Goal: Task Accomplishment & Management: Manage account settings

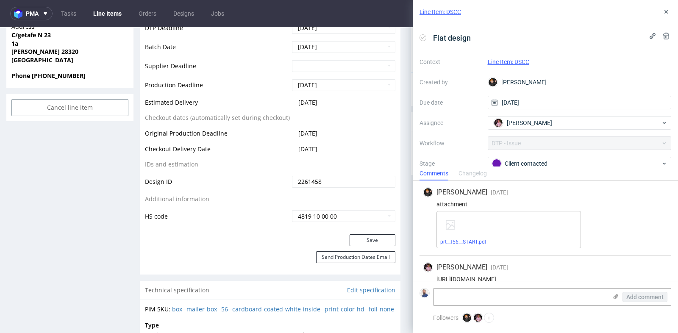
scroll to position [11, 0]
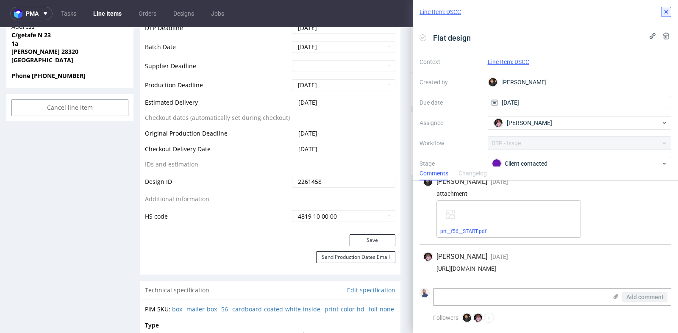
click at [668, 13] on icon at bounding box center [666, 11] width 7 height 7
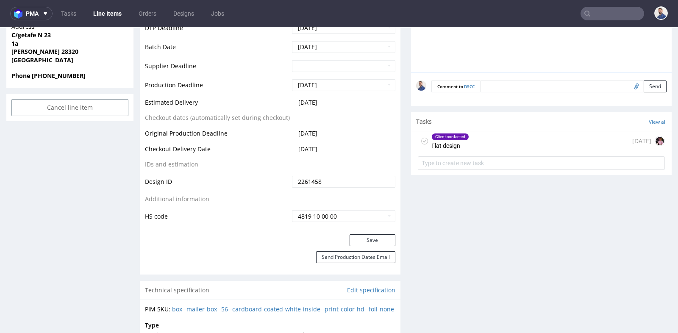
click at [616, 14] on input "text" at bounding box center [613, 14] width 64 height 14
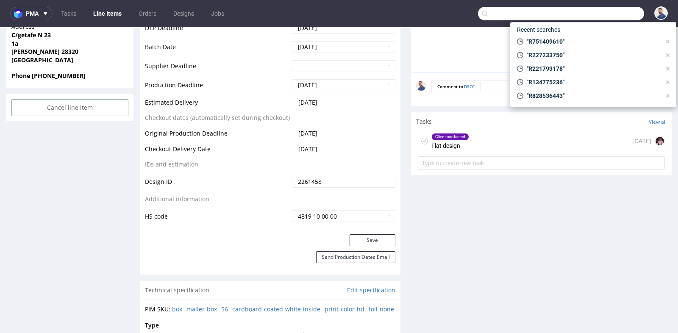
paste input "R483065943"
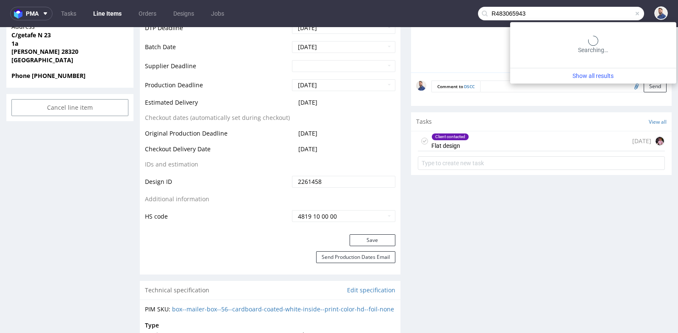
type input "R483065943"
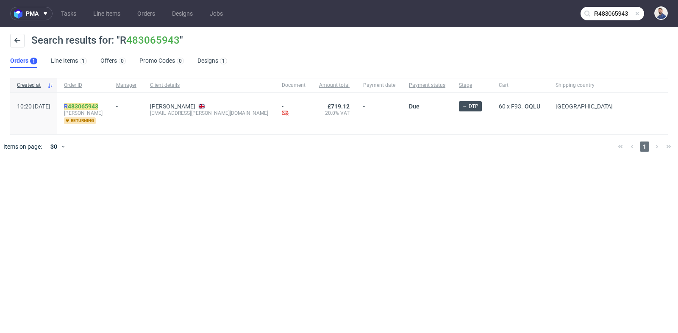
click at [98, 105] on link "483065943" at bounding box center [83, 106] width 31 height 7
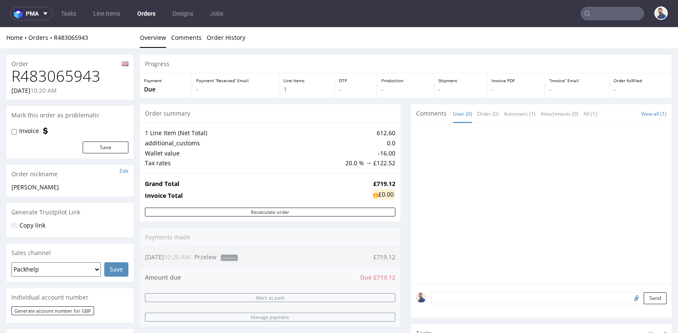
click at [403, 117] on div "Progress Payment Due Payment “Received” Email - Line Items 1 DTP - Production -…" at bounding box center [406, 280] width 532 height 451
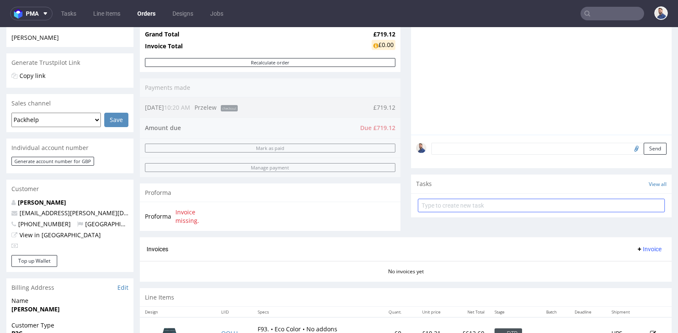
scroll to position [150, 0]
click at [481, 204] on input "text" at bounding box center [541, 205] width 247 height 14
type input "Prośba o proform"
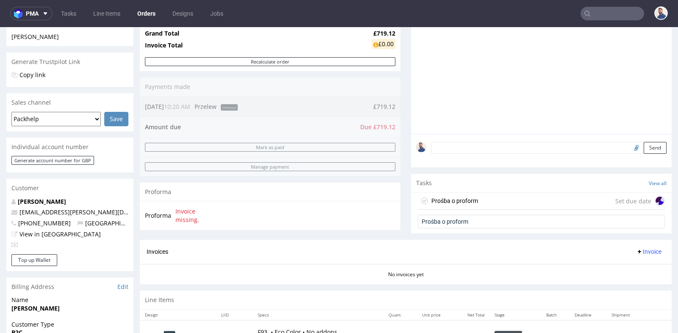
click at [527, 203] on div "Prośba o proform Set due date" at bounding box center [541, 201] width 247 height 17
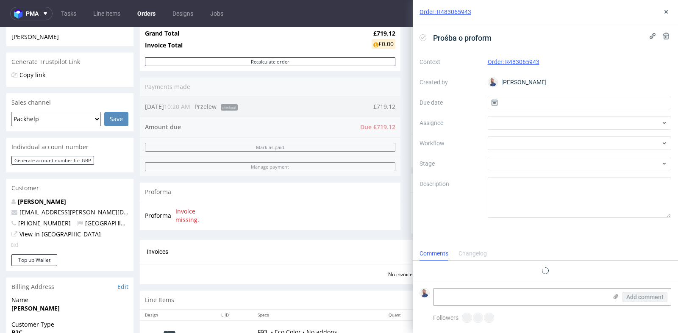
scroll to position [6, 0]
click at [554, 103] on input "text" at bounding box center [580, 103] width 184 height 14
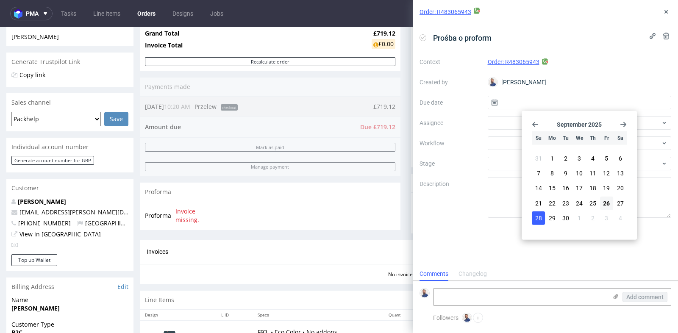
click at [541, 216] on span "28" at bounding box center [538, 218] width 7 height 8
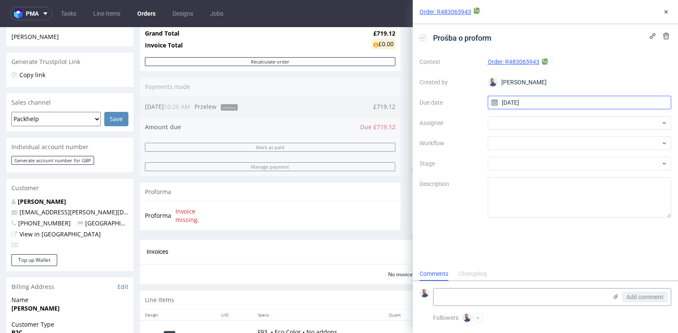
click at [551, 105] on input "28/09/2025" at bounding box center [580, 103] width 184 height 14
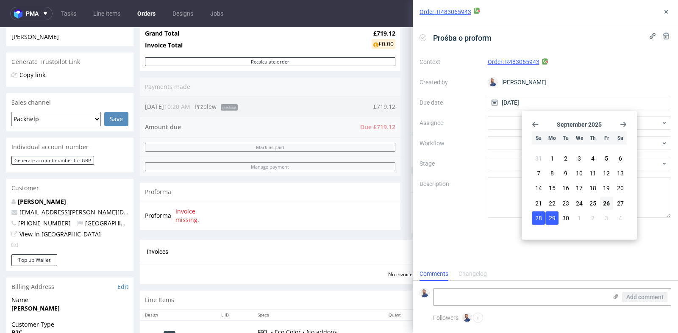
click at [551, 216] on span "29" at bounding box center [552, 218] width 7 height 8
type input "29/09/2025"
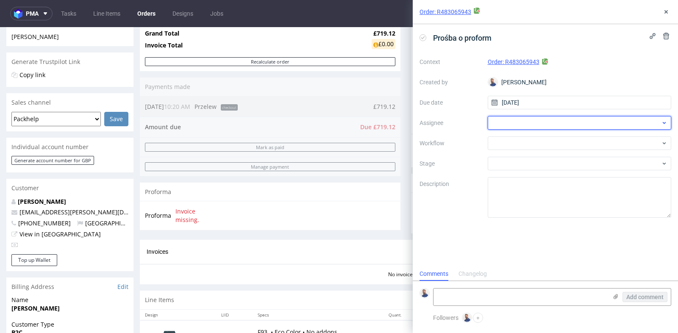
click at [581, 126] on div at bounding box center [580, 123] width 184 height 14
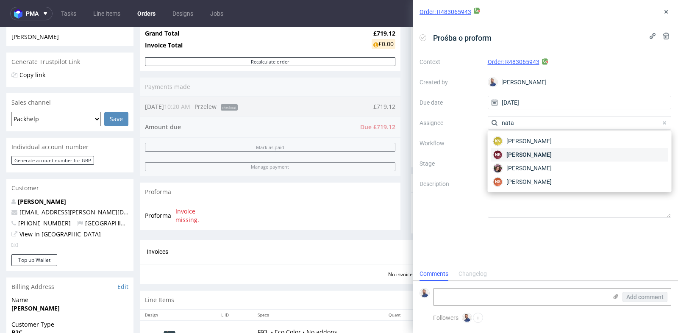
type input "nata"
click at [552, 155] on span "Natalia Kaczorowska" at bounding box center [528, 154] width 45 height 8
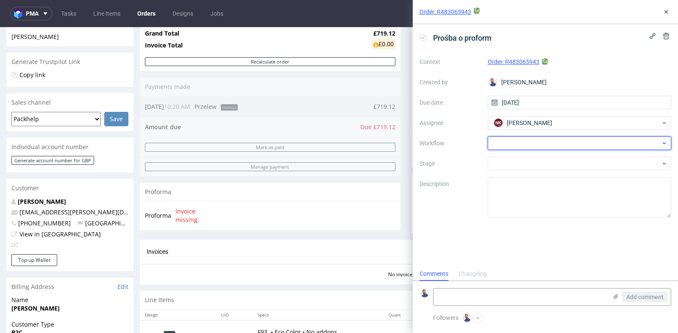
click at [570, 145] on div at bounding box center [580, 143] width 184 height 14
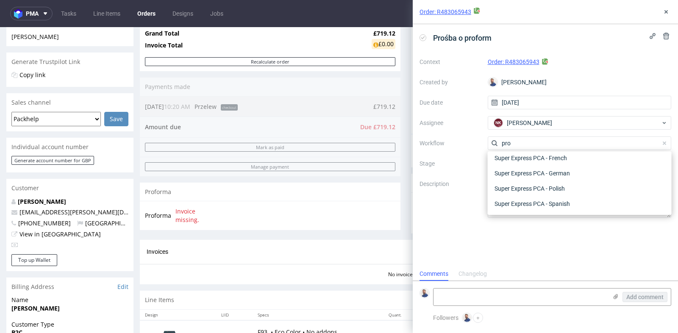
scroll to position [0, 0]
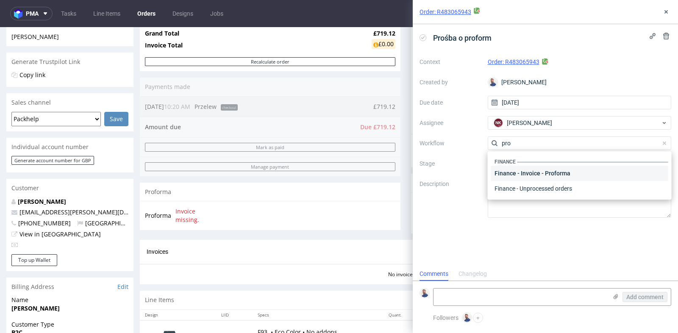
type input "pro"
click at [550, 175] on div "Finance - Invoice - Proforma" at bounding box center [579, 173] width 177 height 15
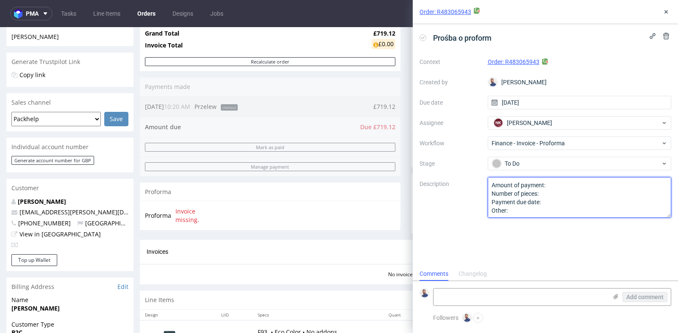
click at [554, 186] on textarea "Amount of payment: Number of pieces: Payment due date: Other:" at bounding box center [580, 197] width 184 height 41
click at [557, 204] on textarea "Amount of payment: Number of pieces: Payment due date: Other:" at bounding box center [580, 197] width 184 height 41
click at [555, 209] on textarea "Amount of payment: Number of pieces: Payment due date: Other:" at bounding box center [580, 197] width 184 height 41
paste textarea "PO number POSBUK001765"
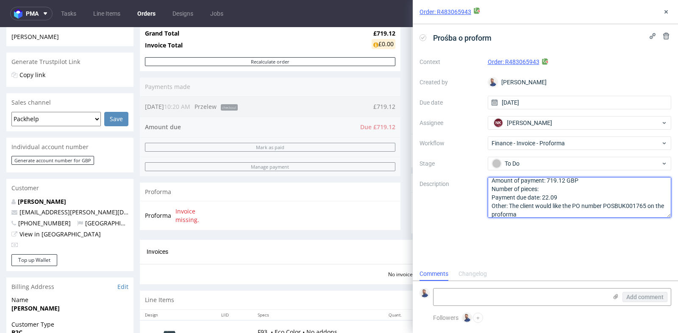
click at [577, 186] on textarea "Amount of payment: 719.12 GBP Number of pieces: Payment due date: 22.09 Other: …" at bounding box center [580, 197] width 184 height 41
type textarea "Amount of payment: 719.12 GBP Number of pieces: 1 Payment due date: 22.09 Other…"
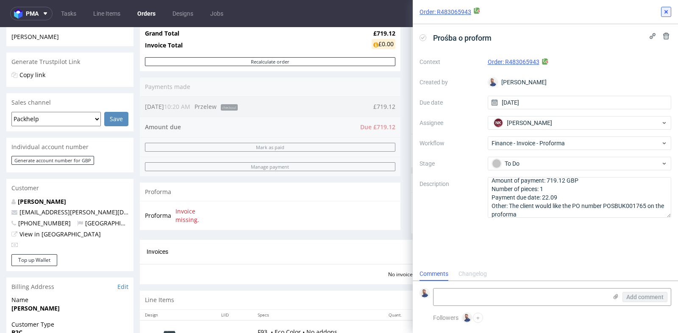
click at [667, 12] on icon at bounding box center [666, 11] width 7 height 7
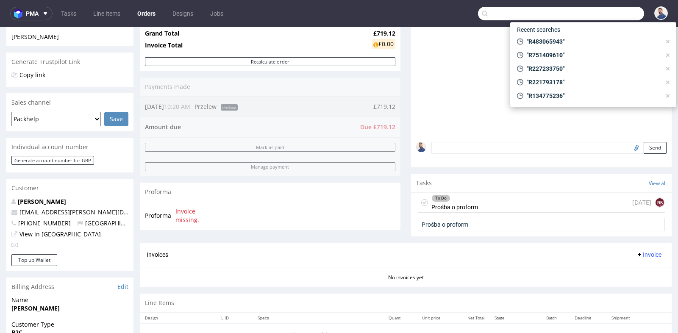
click at [604, 10] on input "text" at bounding box center [561, 14] width 166 height 14
paste input "R227233750"
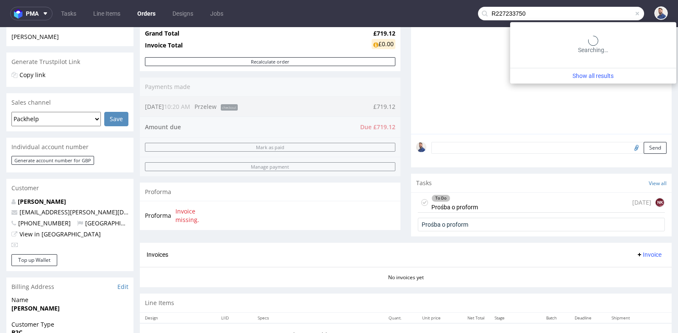
type input "R227233750"
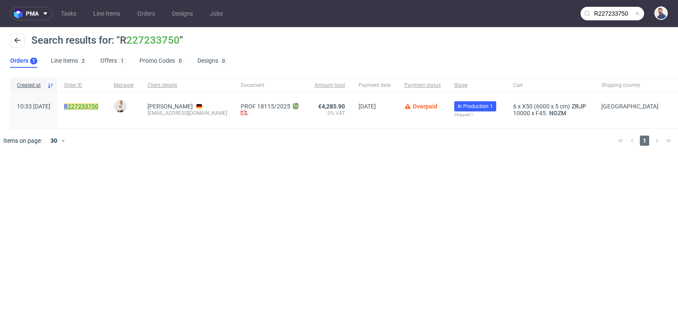
click at [98, 107] on link "227233750" at bounding box center [83, 106] width 31 height 7
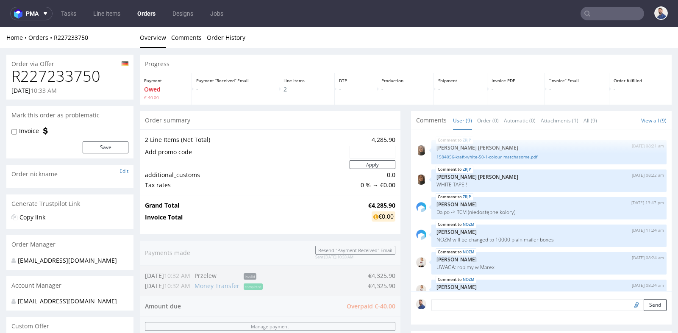
scroll to position [105, 0]
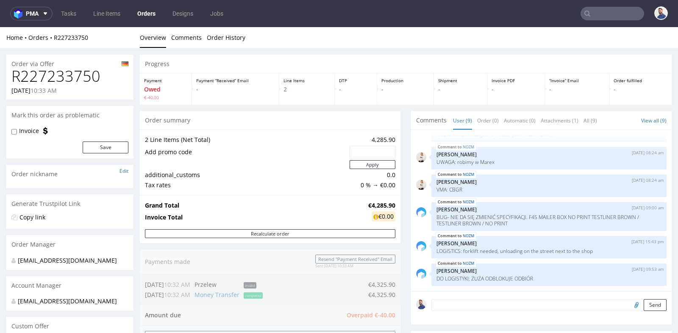
click at [400, 198] on div "Progress Payment Owed €-40.00 Payment “Received” Email - Line Items 2 DTP - Pro…" at bounding box center [406, 315] width 532 height 520
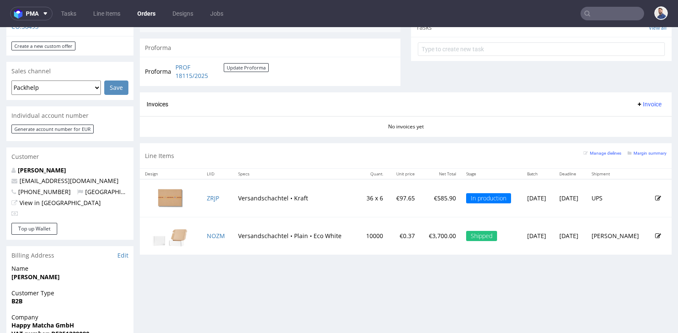
scroll to position [358, 0]
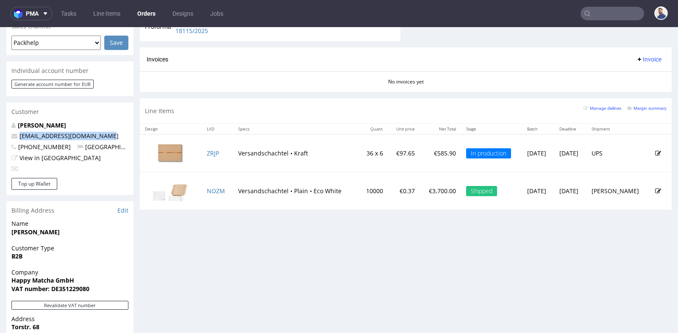
drag, startPoint x: 116, startPoint y: 145, endPoint x: 18, endPoint y: 143, distance: 97.5
click at [18, 140] on p "rei.matsuoka@matchasome.com" at bounding box center [69, 136] width 117 height 8
copy link "rei.matsuoka@matchasome.com"
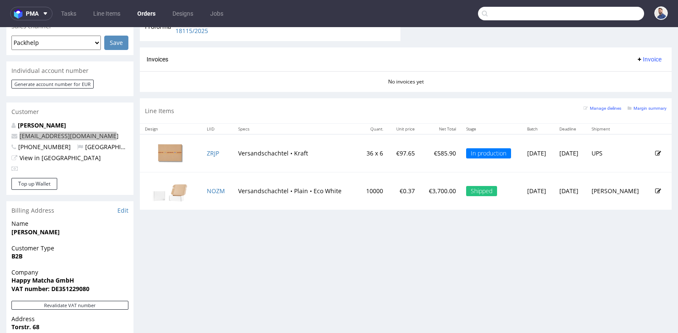
click at [615, 13] on input "text" at bounding box center [561, 14] width 166 height 14
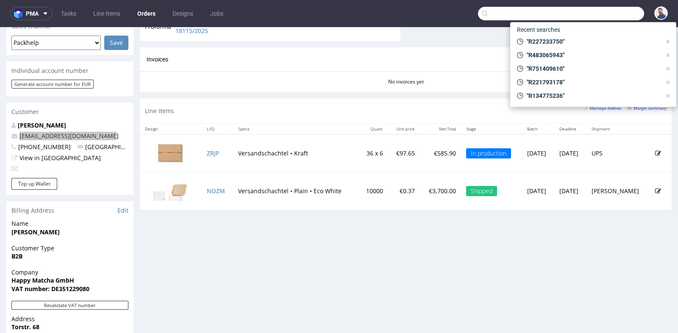
paste input "rei.matsuoka@matchasome.com"
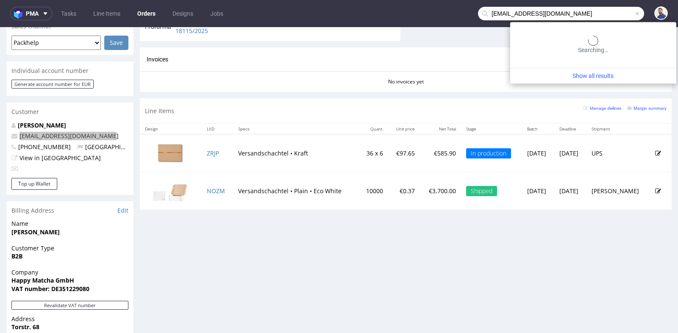
type input "rei.matsuoka@matchasome.com"
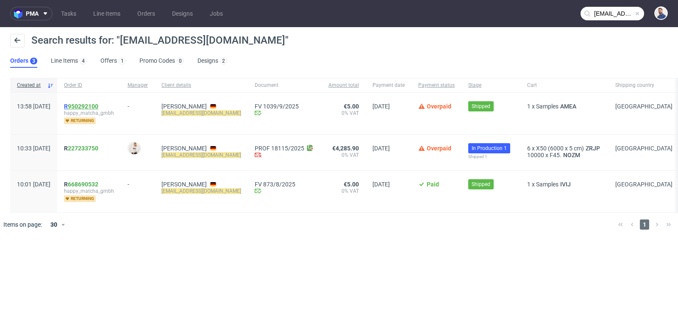
click at [98, 103] on link "950292100" at bounding box center [83, 106] width 31 height 7
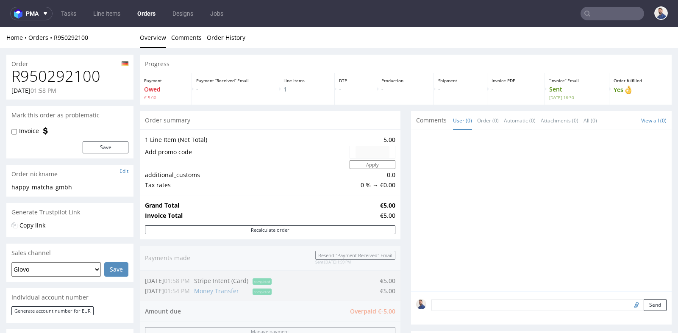
click at [403, 200] on div "Progress Payment Owed €-5.00 Payment “Received” Email - Line Items 1 DTP - Prod…" at bounding box center [406, 326] width 532 height 543
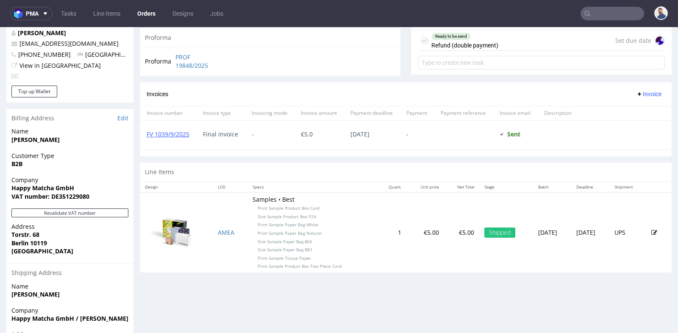
scroll to position [320, 0]
type input "rei.matsuoka@matchasome.com"
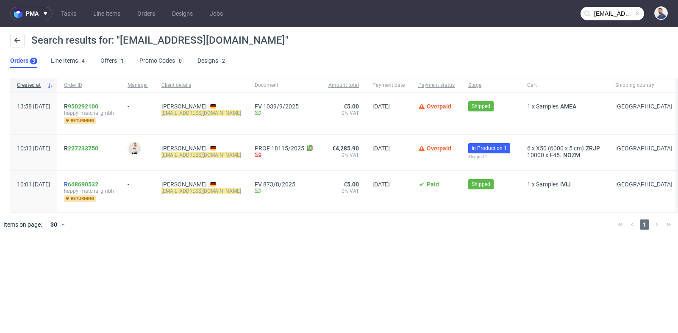
click at [98, 186] on link "668690532" at bounding box center [83, 184] width 31 height 7
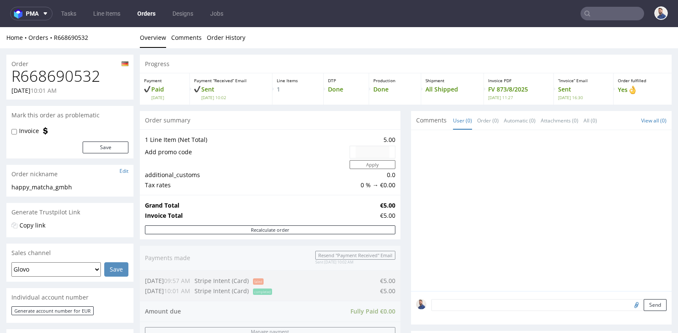
click at [397, 222] on div "Grand Total €5.00 Invoice Total €5.00" at bounding box center [270, 210] width 261 height 31
click at [144, 13] on link "Orders" at bounding box center [146, 14] width 28 height 14
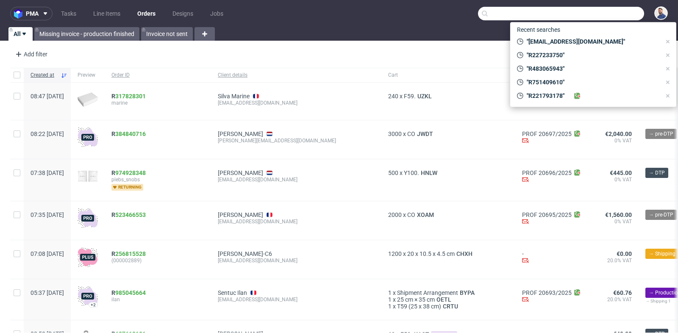
click at [619, 11] on input "text" at bounding box center [561, 14] width 166 height 14
click at [606, 43] on span ""rei.matsuoka@matchasome.com"" at bounding box center [592, 41] width 138 height 8
type input "rei.matsuoka@matchasome.com"
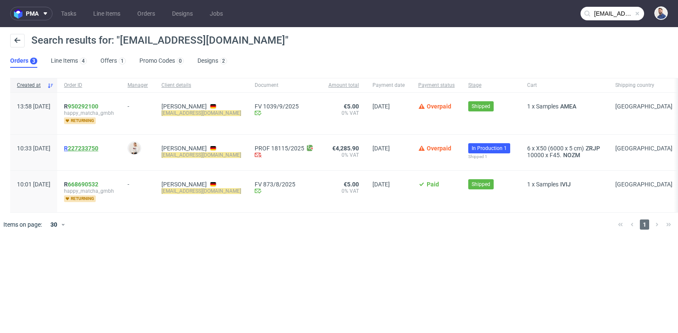
click at [98, 146] on link "227233750" at bounding box center [83, 148] width 31 height 7
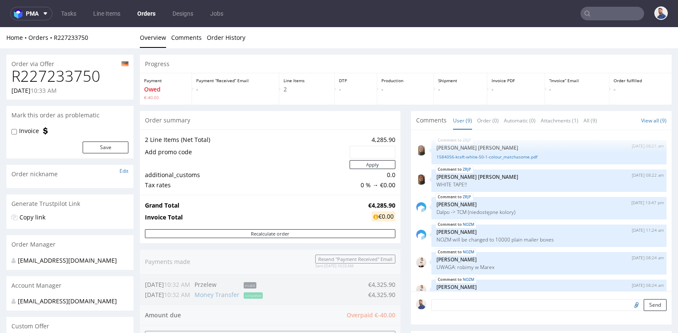
scroll to position [105, 0]
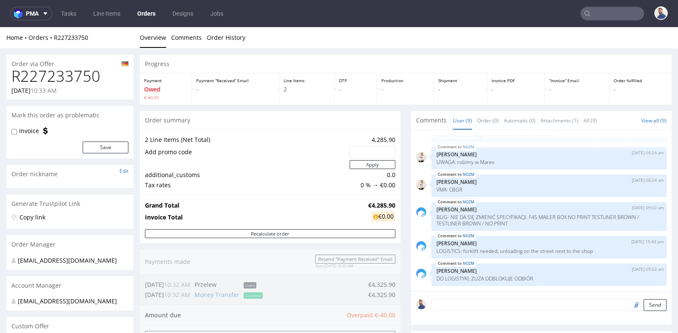
click at [400, 194] on div "Progress Payment Owed €-40.00 Payment “Received” Email - Line Items 2 DTP - Pro…" at bounding box center [406, 315] width 532 height 520
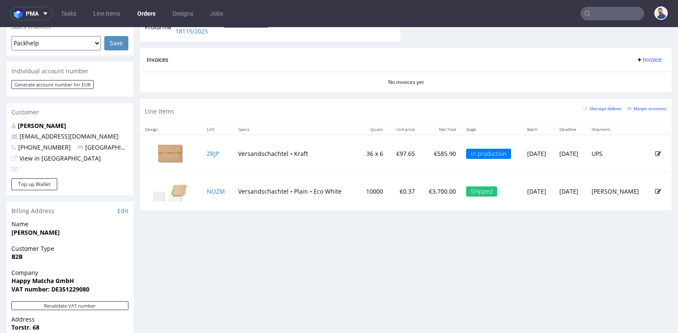
scroll to position [358, 0]
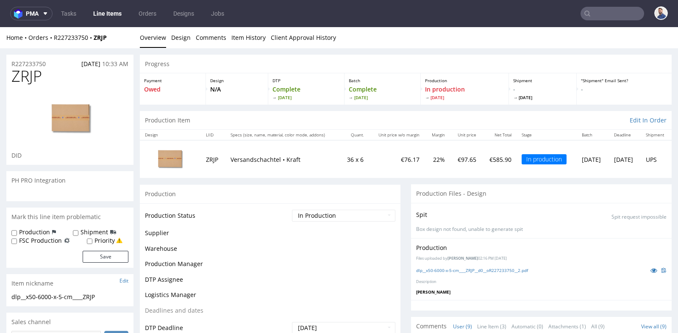
scroll to position [105, 0]
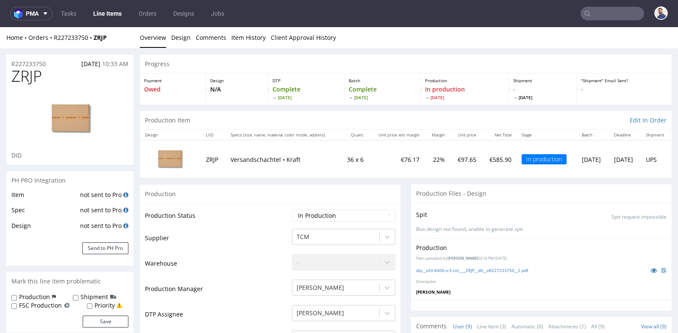
click at [171, 159] on img at bounding box center [169, 159] width 42 height 32
click at [206, 159] on td "ZRJP" at bounding box center [213, 159] width 25 height 38
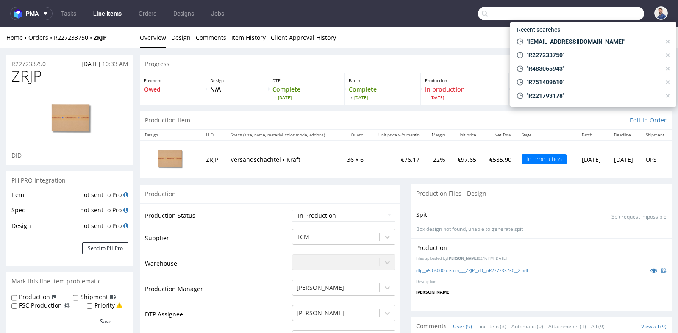
click at [597, 14] on input "text" at bounding box center [561, 14] width 166 height 14
paste input "team@thevalyoubox.com"
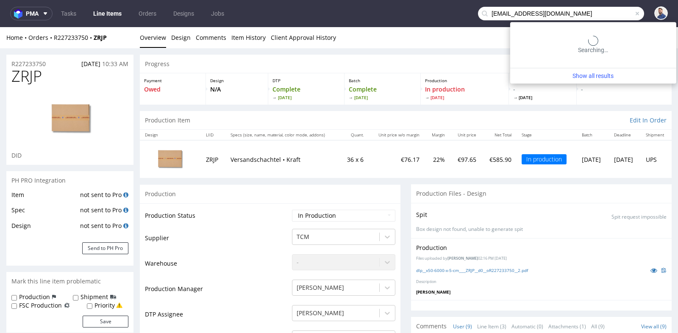
type input "team@thevalyoubox.com"
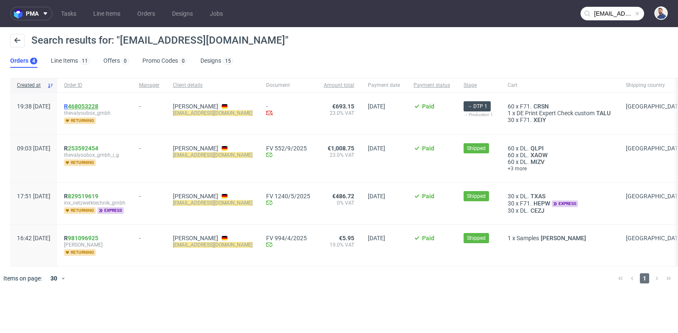
click at [98, 104] on link "468053228" at bounding box center [83, 106] width 31 height 7
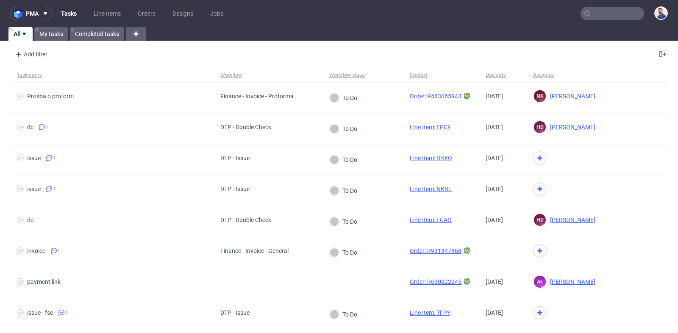
click at [598, 20] on div at bounding box center [613, 14] width 64 height 14
paste input "se@endurancekollective.co"
type input "se@endurancekollective.co"
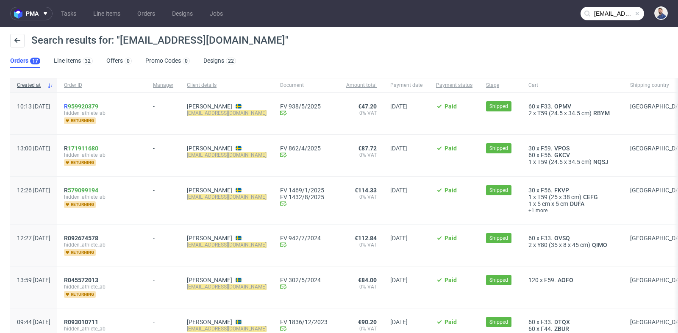
click at [98, 106] on link "959920379" at bounding box center [83, 106] width 31 height 7
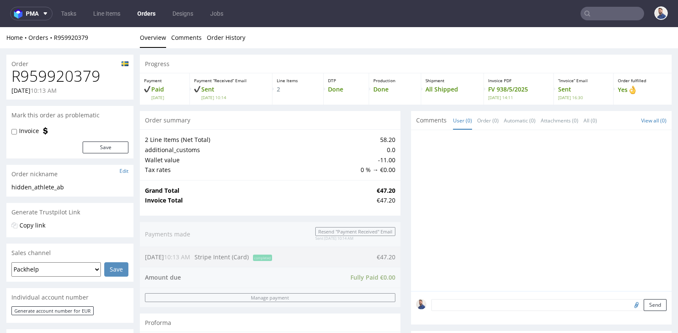
click at [411, 170] on div at bounding box center [541, 210] width 261 height 161
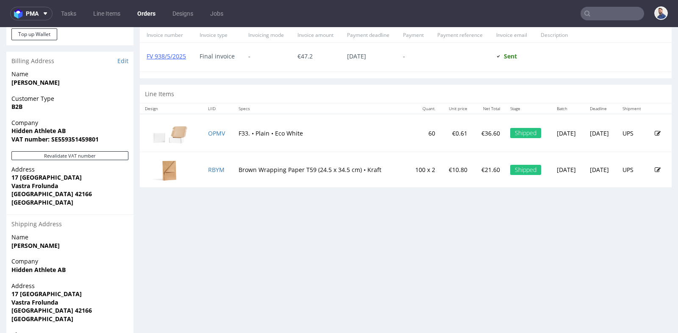
scroll to position [358, 0]
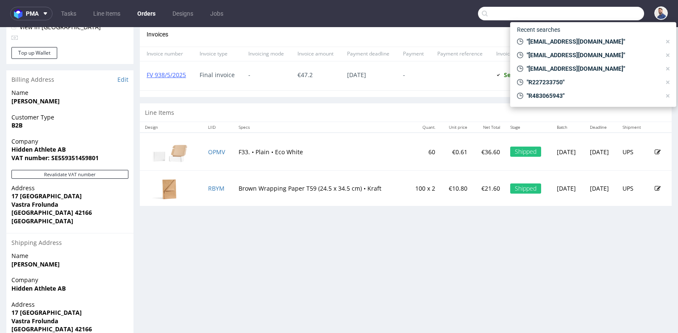
click at [626, 9] on input "text" at bounding box center [561, 14] width 166 height 14
paste input "R959920379"
type input "R959920379"
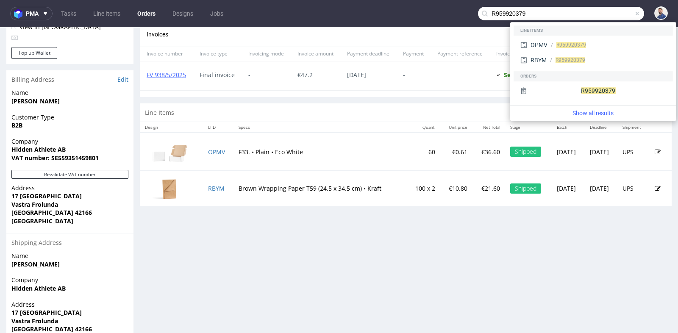
click at [592, 14] on input "R959920379" at bounding box center [561, 14] width 166 height 14
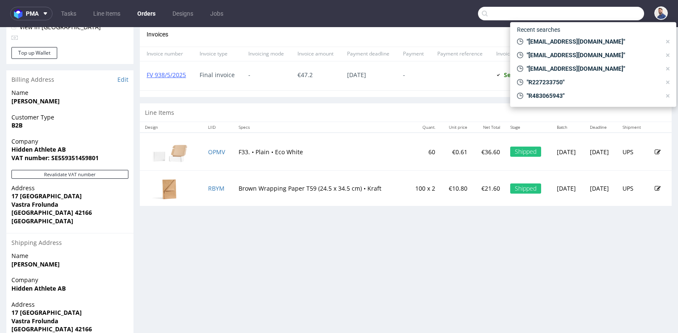
click at [440, 200] on td "€10.80" at bounding box center [456, 188] width 33 height 35
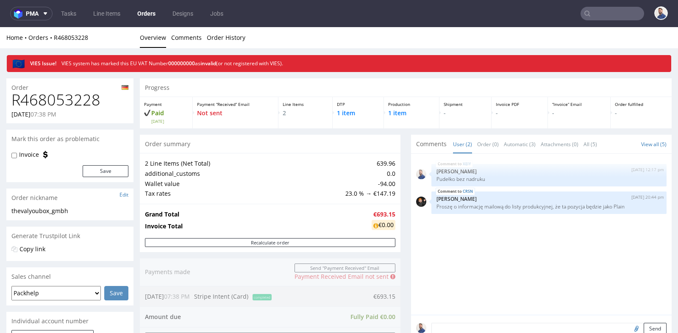
scroll to position [6, 0]
click at [394, 161] on div "2 Line Items (Net Total) 639.96 additional_customs 0.0 Wallet value -94.00 Tax …" at bounding box center [270, 178] width 261 height 50
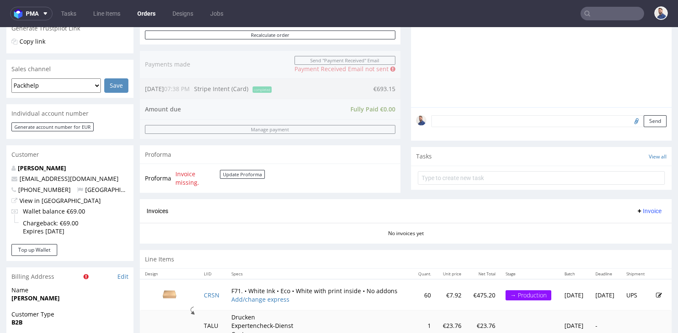
scroll to position [226, 0]
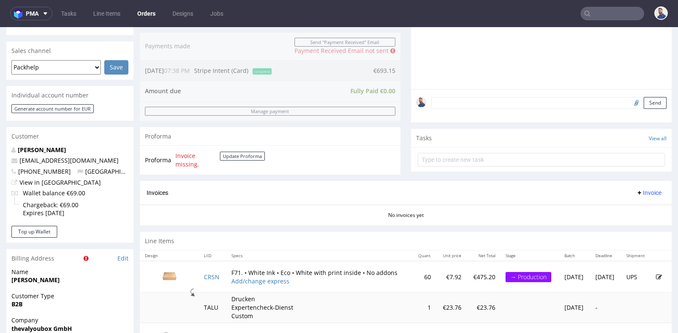
click at [609, 17] on input "text" at bounding box center [613, 14] width 64 height 14
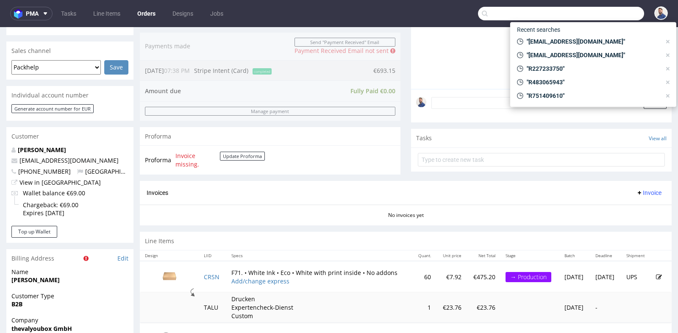
paste input "R959920379"
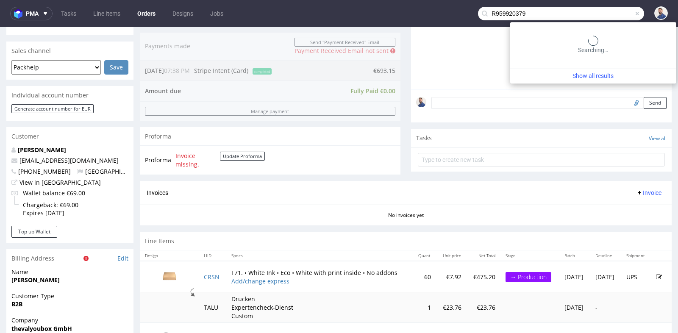
type input "R959920379"
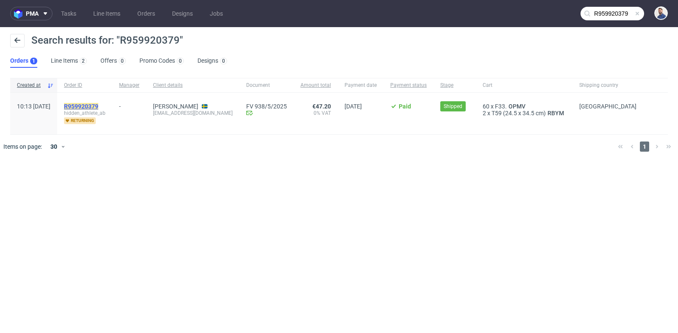
click at [98, 104] on mark "R959920379" at bounding box center [81, 106] width 34 height 7
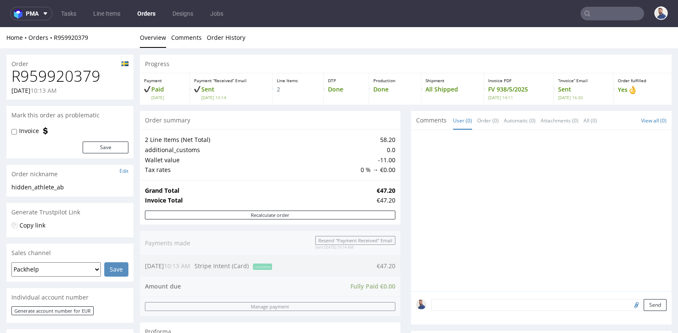
scroll to position [2, 0]
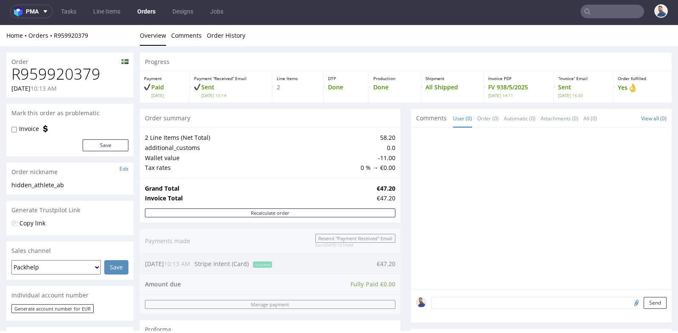
click at [405, 122] on div "Progress Payment Paid Mon 19 May Payment “Received” Email Sent Mon 19 May 10:14…" at bounding box center [406, 310] width 532 height 515
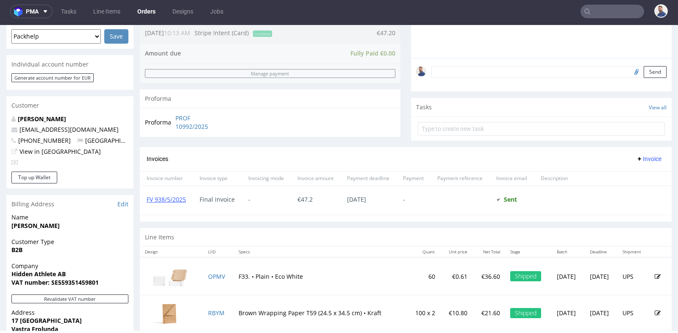
scroll to position [264, 0]
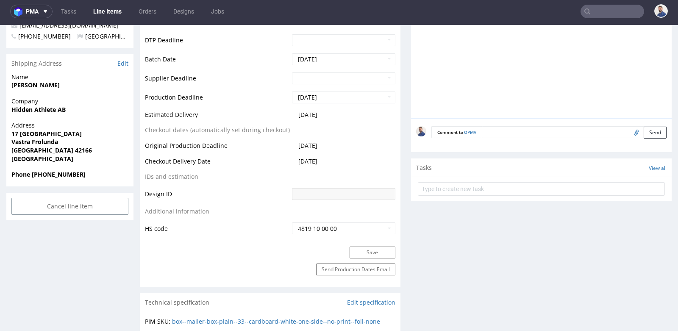
scroll to position [339, 0]
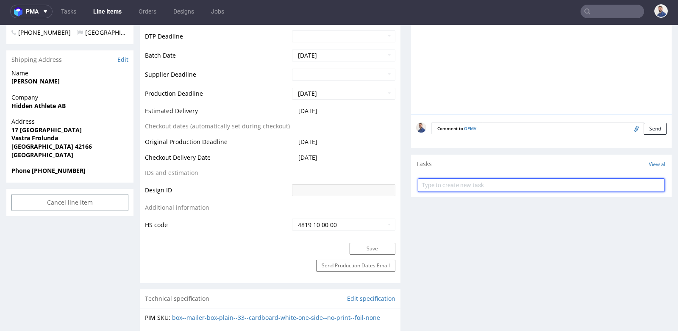
click at [473, 179] on input "text" at bounding box center [541, 185] width 247 height 14
type input "prośba o re-shipping"
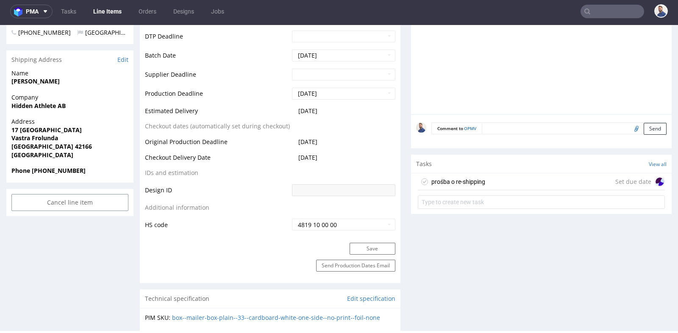
click at [526, 182] on div "prośba o re-shipping Set due date" at bounding box center [541, 181] width 247 height 17
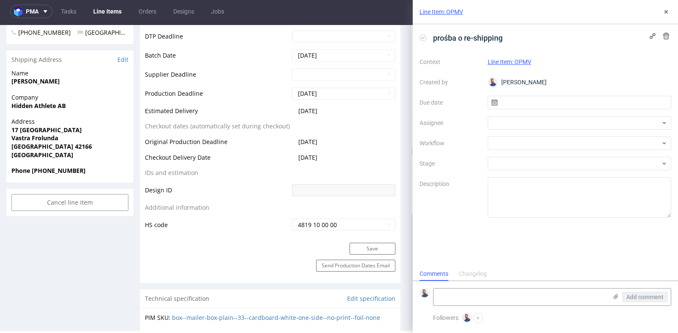
scroll to position [6, 0]
click at [518, 107] on input "text" at bounding box center [580, 103] width 184 height 14
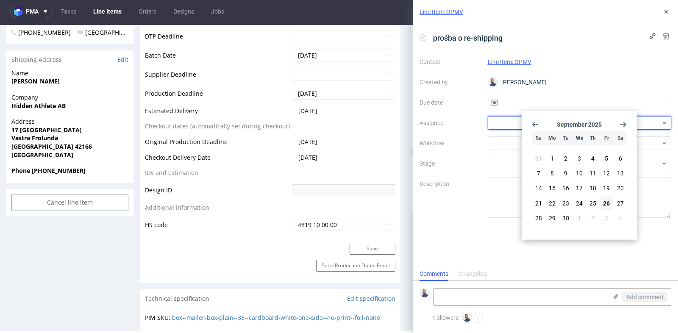
click at [501, 122] on div at bounding box center [580, 123] width 184 height 14
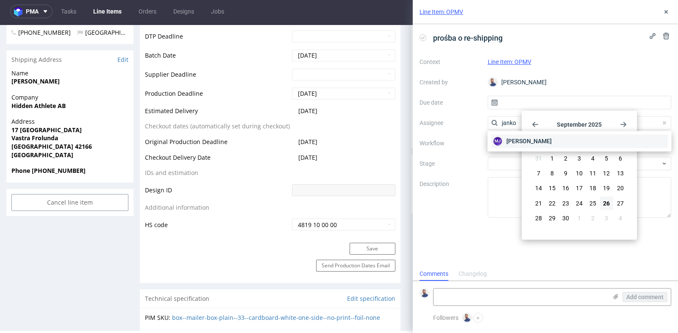
type input "janko"
click at [509, 145] on div "MJ Maciej Jankowski" at bounding box center [579, 141] width 177 height 14
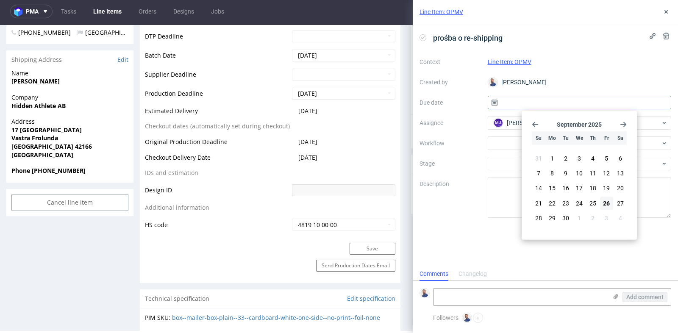
click at [514, 99] on input "text" at bounding box center [580, 103] width 184 height 14
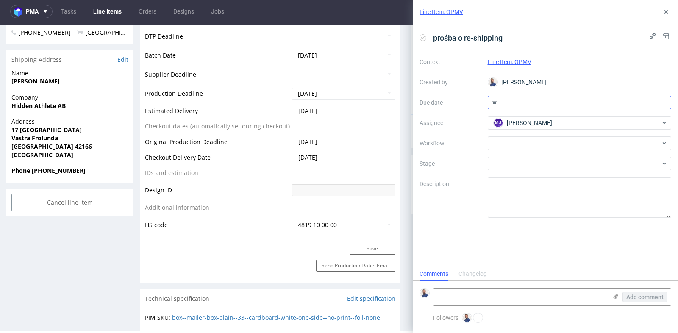
click at [514, 99] on input "text" at bounding box center [580, 103] width 184 height 14
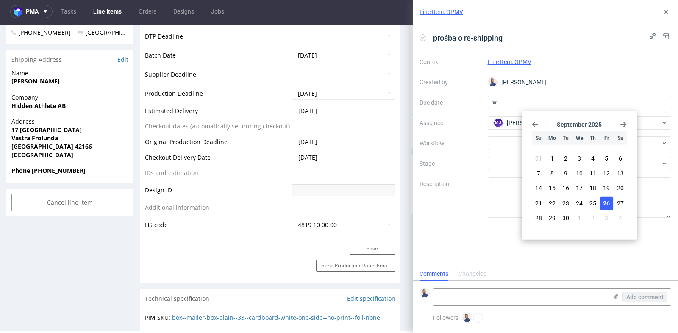
click at [607, 200] on span "26" at bounding box center [606, 203] width 7 height 8
type input "26/09/2025"
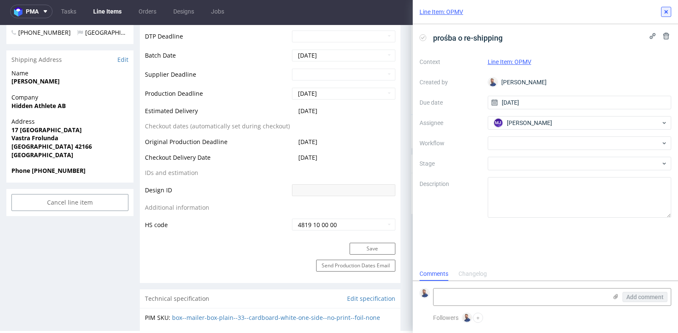
click at [665, 12] on use at bounding box center [666, 11] width 3 height 3
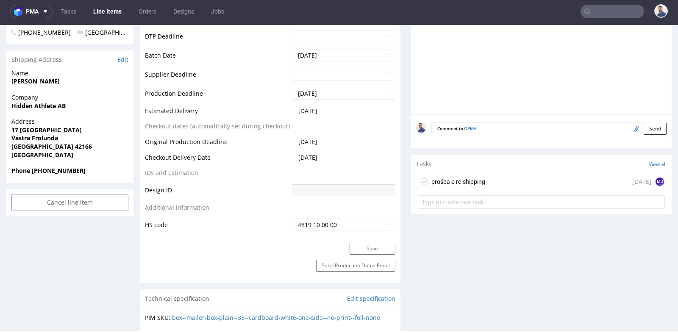
click at [595, 3] on nav "pma Tasks Line Items Orders Designs Jobs" at bounding box center [339, 11] width 678 height 27
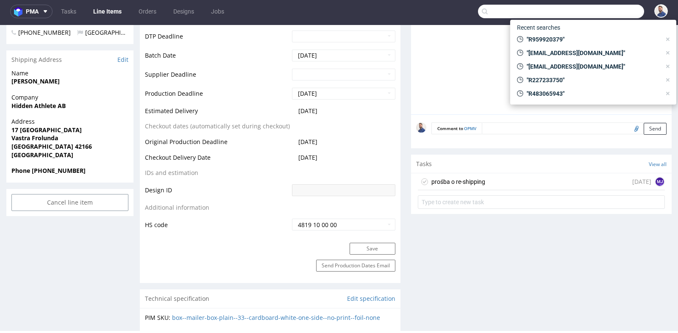
click at [595, 7] on input "text" at bounding box center [561, 12] width 166 height 14
paste input "R790152169"
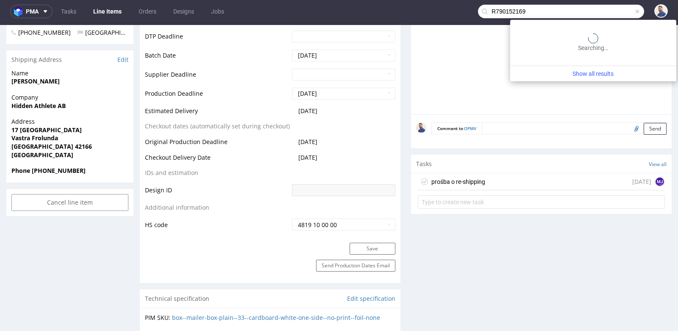
type input "R790152169"
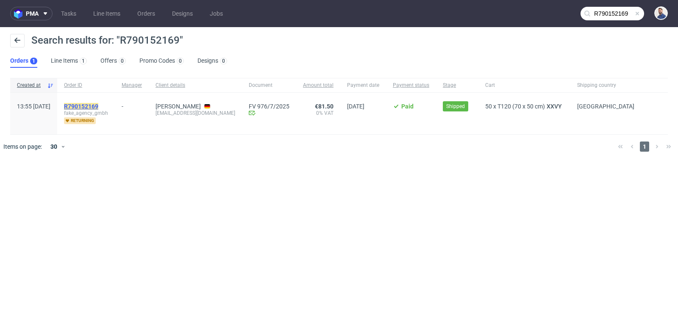
click at [98, 105] on mark "R790152169" at bounding box center [81, 106] width 34 height 7
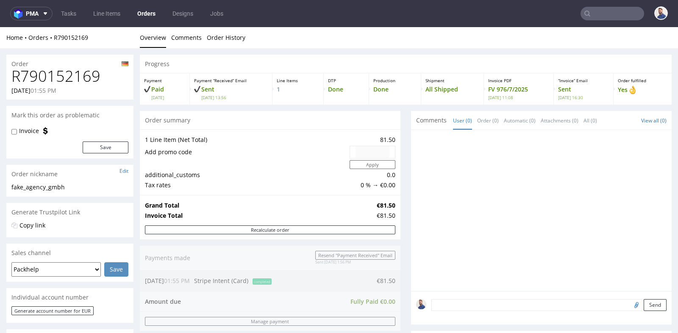
click at [405, 155] on div "Progress Payment Paid Wed 16 Jul Payment “Received” Email Sent Wed 16 Jul 13:56…" at bounding box center [406, 300] width 532 height 491
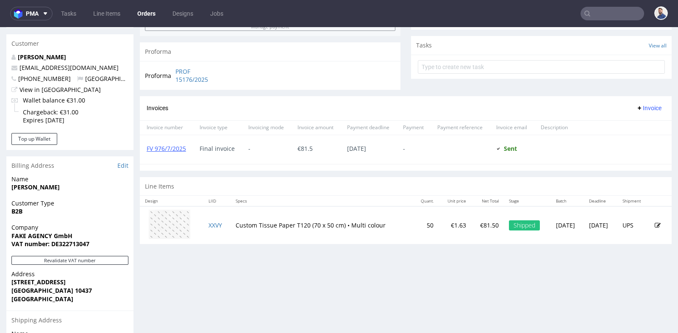
scroll to position [301, 0]
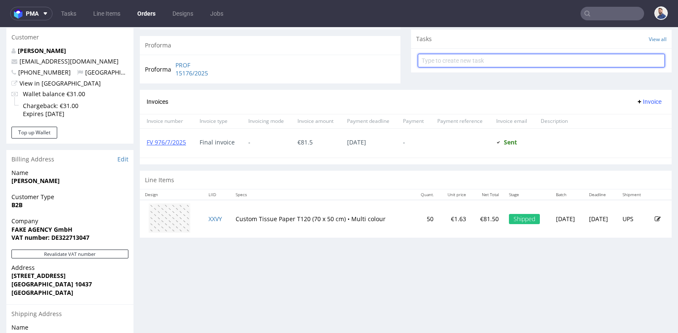
click at [456, 63] on input "text" at bounding box center [541, 61] width 247 height 14
type input "Prośba o re-shipping"
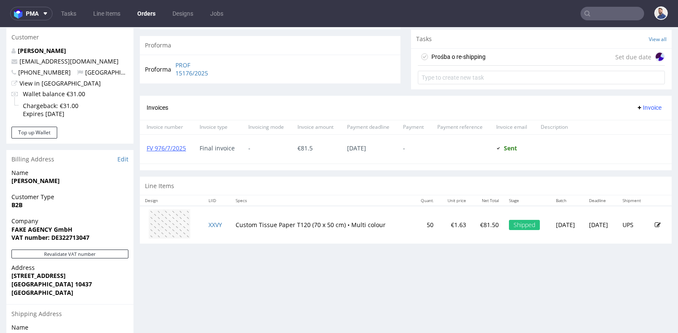
click at [502, 59] on div "Prośba o re-shipping Set due date" at bounding box center [541, 57] width 247 height 17
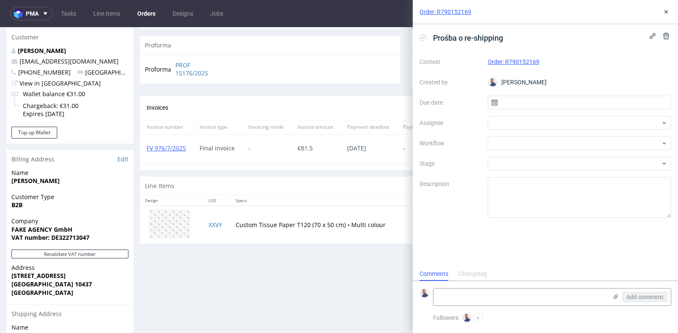
scroll to position [6, 0]
click at [524, 101] on input "text" at bounding box center [580, 103] width 184 height 14
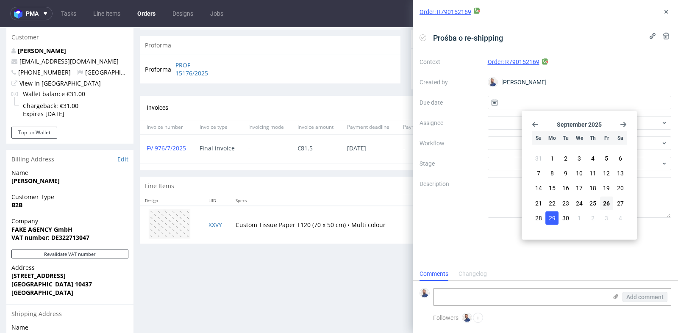
click at [550, 216] on span "29" at bounding box center [552, 218] width 7 height 8
type input "29/09/2025"
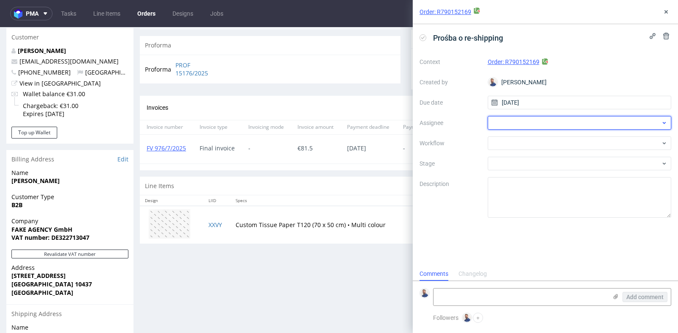
click at [561, 121] on div at bounding box center [580, 123] width 184 height 14
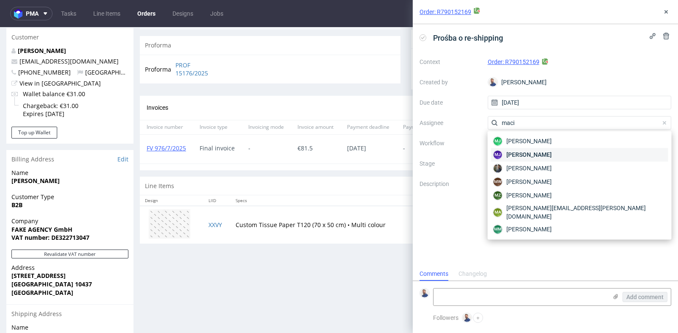
type input "maci"
click at [550, 151] on span "Maciej Jankowski" at bounding box center [528, 154] width 45 height 8
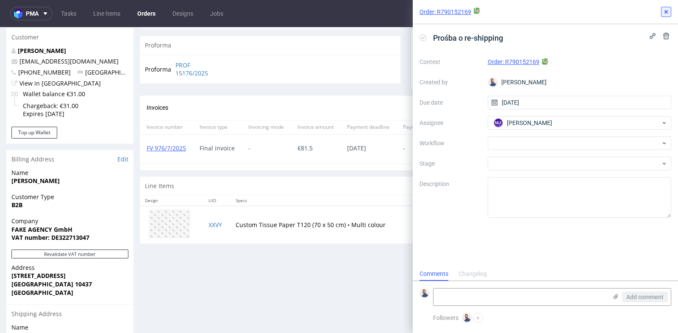
click at [668, 10] on icon at bounding box center [666, 11] width 7 height 7
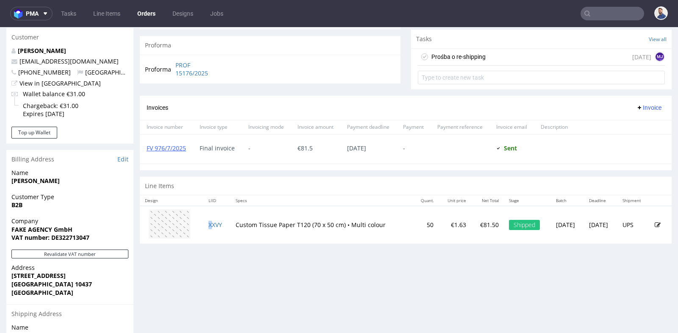
click at [210, 227] on td "XXVY" at bounding box center [216, 225] width 27 height 38
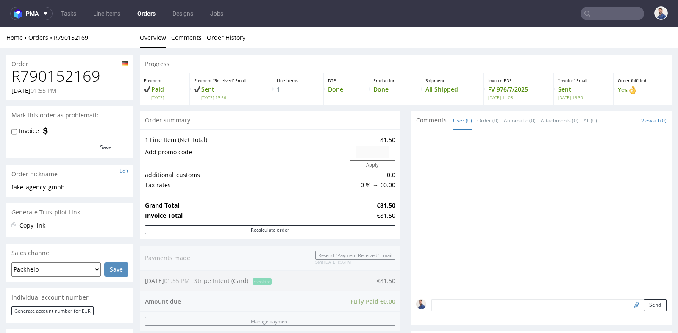
click at [411, 159] on div at bounding box center [541, 210] width 261 height 161
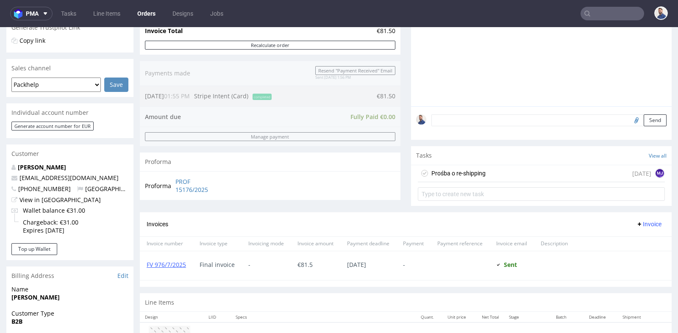
scroll to position [188, 0]
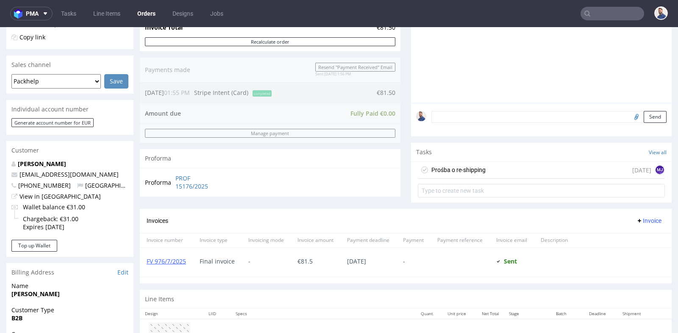
click at [421, 167] on icon at bounding box center [424, 170] width 7 height 7
click at [451, 172] on div "Prośba o re-shipping" at bounding box center [458, 170] width 54 height 10
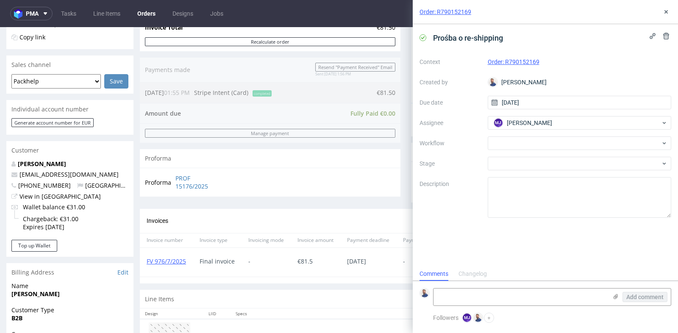
scroll to position [6, 0]
click at [666, 34] on use at bounding box center [666, 36] width 6 height 7
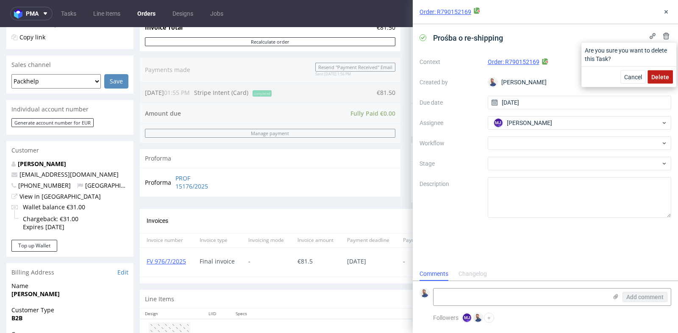
click at [659, 78] on span "Delete" at bounding box center [660, 77] width 18 height 6
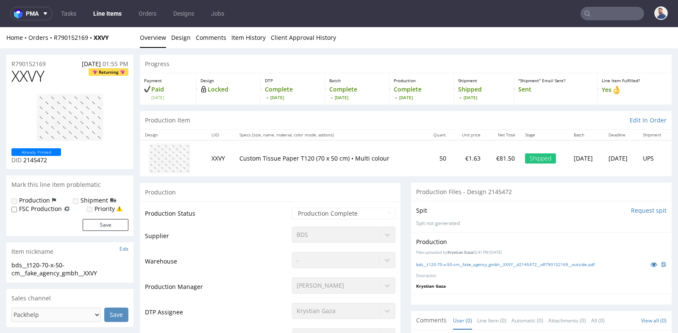
click at [389, 194] on div "Production" at bounding box center [270, 192] width 261 height 19
click at [396, 191] on div "Production" at bounding box center [270, 192] width 261 height 19
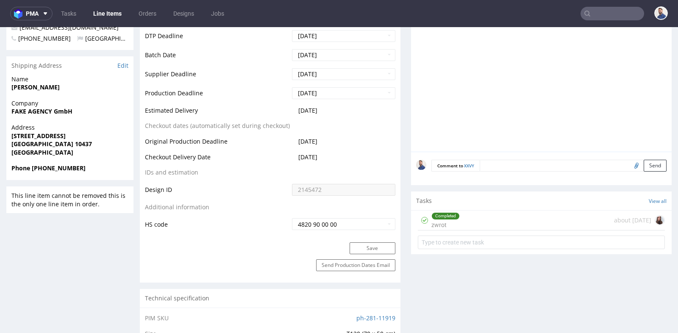
scroll to position [358, 0]
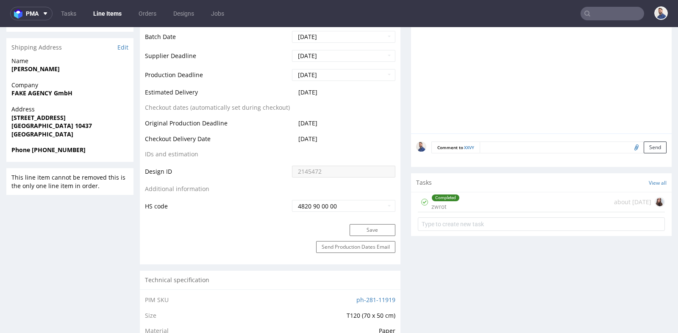
click at [517, 196] on div "Completed zwrot about 2 months ago" at bounding box center [541, 202] width 247 height 20
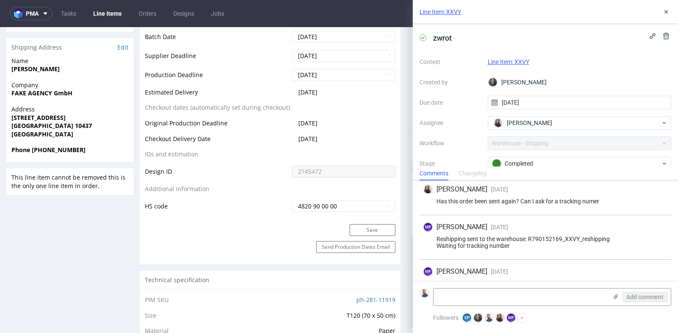
scroll to position [100, 0]
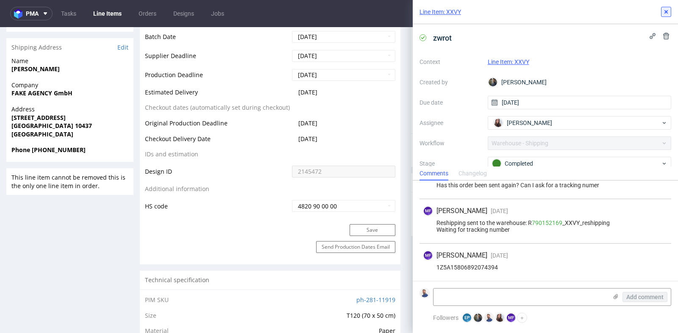
click at [667, 12] on icon at bounding box center [666, 11] width 7 height 7
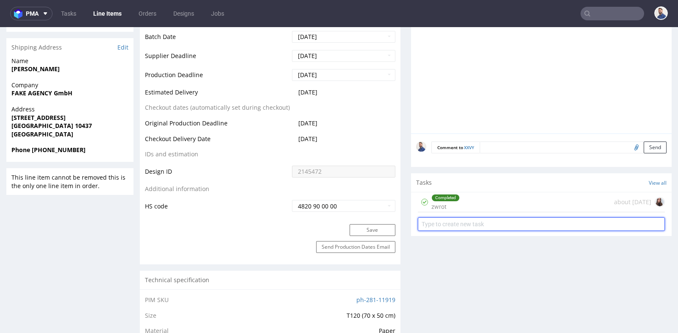
click at [512, 224] on input "text" at bounding box center [541, 224] width 247 height 14
type input "Prośba o ponowną wysyłkę"
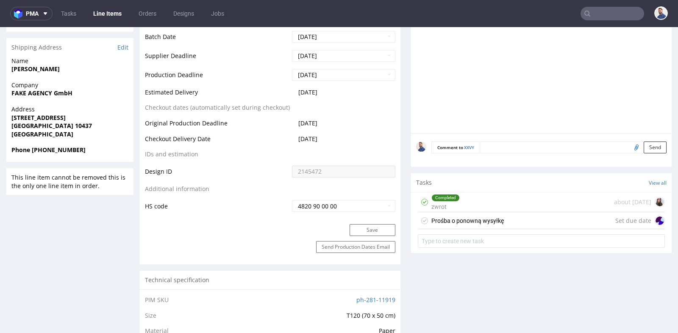
click at [535, 221] on div "Prośba o ponowną wysyłkę Set due date" at bounding box center [541, 220] width 247 height 17
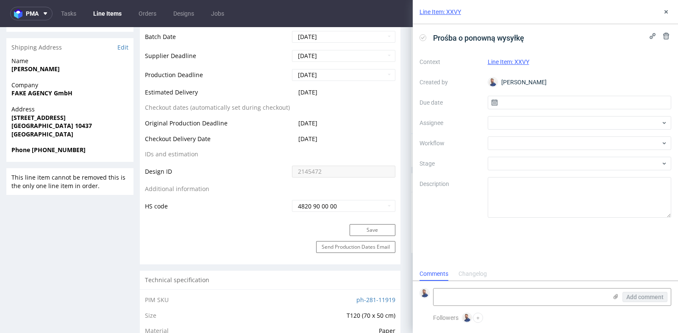
scroll to position [6, 0]
click at [556, 105] on input "text" at bounding box center [580, 103] width 184 height 14
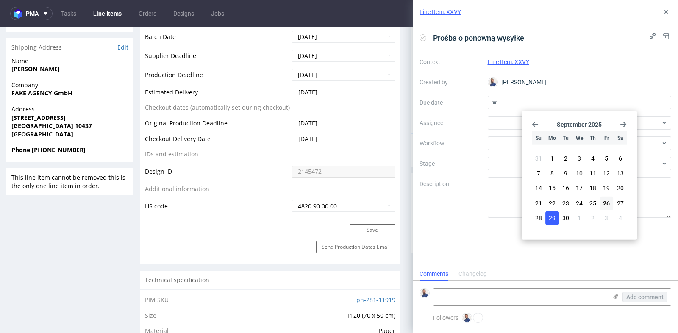
click at [554, 216] on span "29" at bounding box center [552, 218] width 7 height 8
type input "29/09/2025"
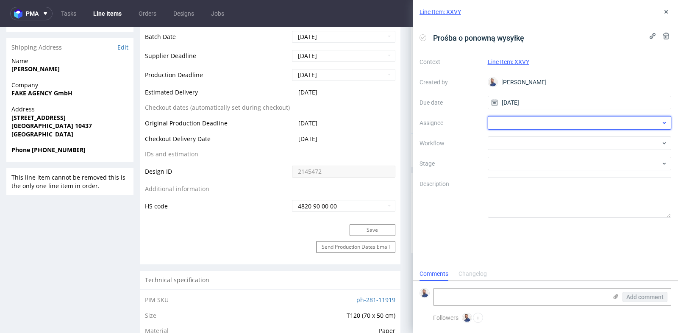
click at [567, 119] on div at bounding box center [580, 123] width 184 height 14
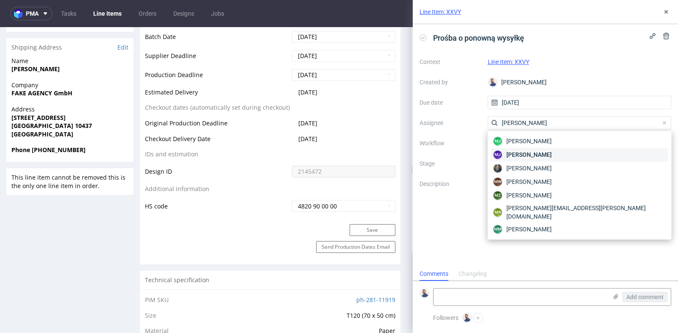
type input "maciej"
click at [552, 154] on span "Maciej Jankowski" at bounding box center [528, 154] width 45 height 8
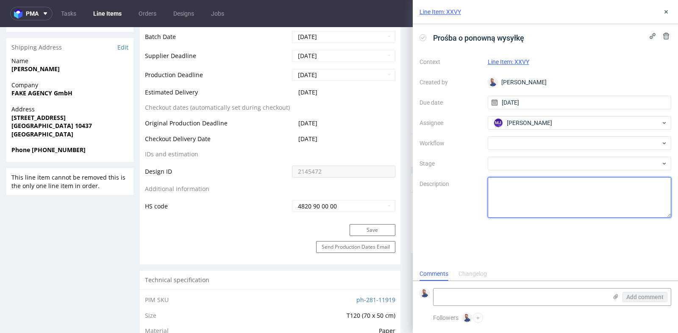
click at [553, 197] on textarea at bounding box center [580, 197] width 184 height 41
type textarea "Przesyłka ponownie zwrócona, prośba o re-shipping"
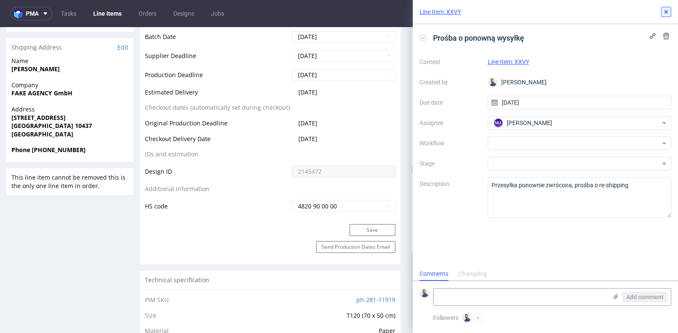
click at [666, 11] on use at bounding box center [666, 11] width 3 height 3
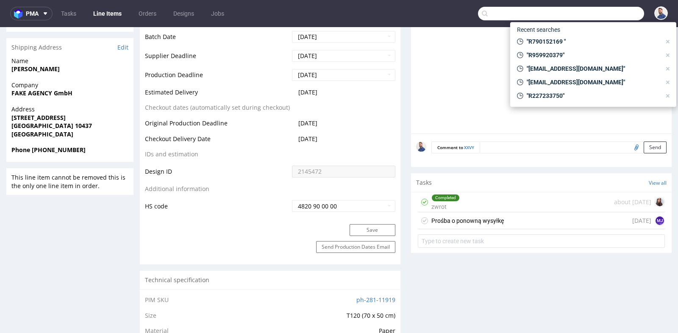
click at [612, 18] on input "text" at bounding box center [561, 14] width 166 height 14
paste input "R721019922"
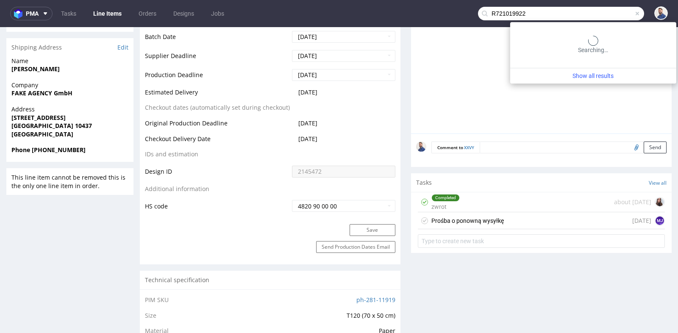
type input "R721019922"
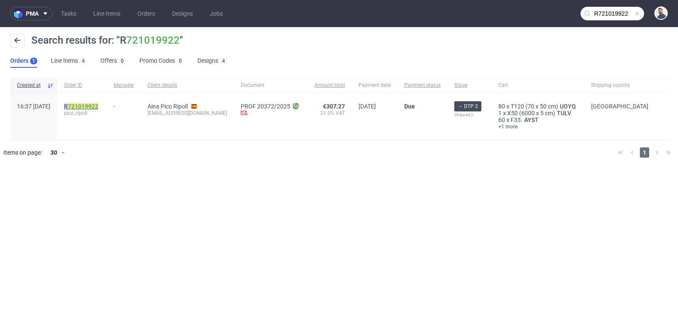
click at [98, 105] on link "721019922" at bounding box center [83, 106] width 31 height 7
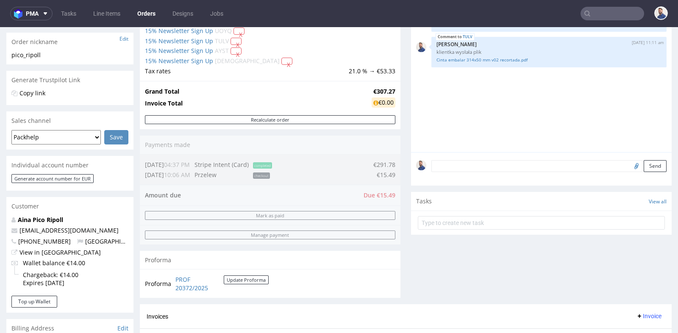
scroll to position [132, 0]
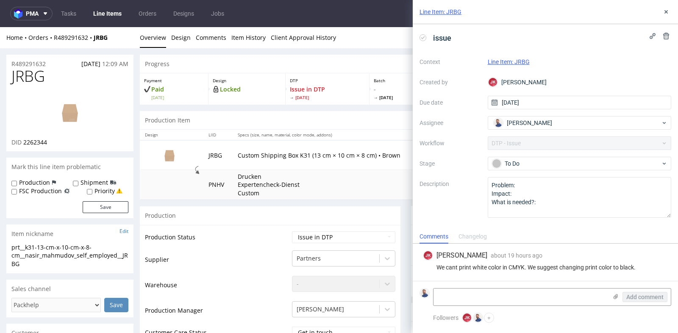
click at [520, 61] on link "Line Item: JRBG" at bounding box center [509, 61] width 42 height 7
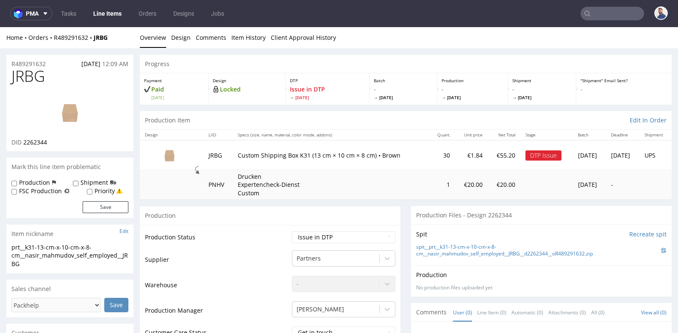
click at [383, 198] on td "Drucken Expertencheck-Dienst Custom" at bounding box center [331, 185] width 196 height 30
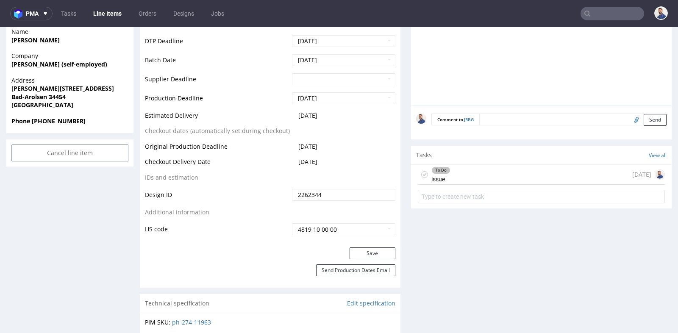
scroll to position [395, 0]
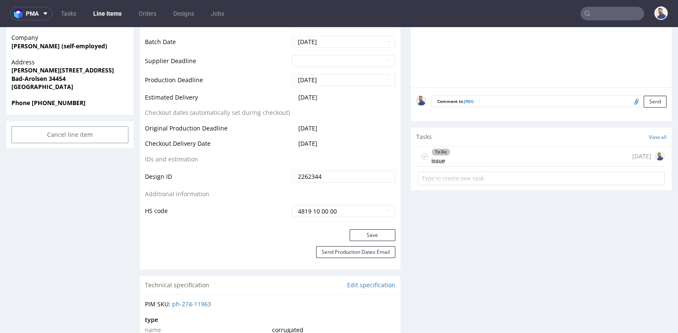
click at [478, 152] on div "To Do issue [DATE]" at bounding box center [541, 157] width 247 height 20
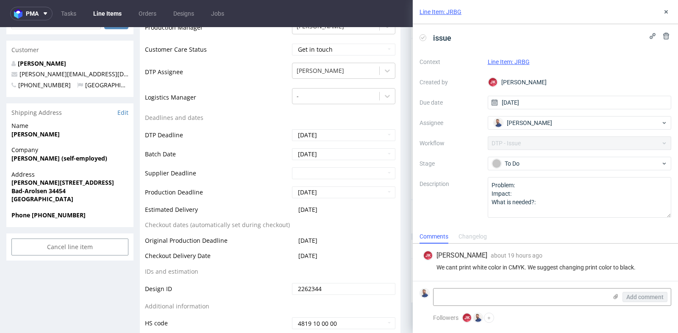
scroll to position [282, 0]
click at [576, 270] on div "We cant print white color in CMYK. We suggest changing print color to black." at bounding box center [545, 267] width 245 height 7
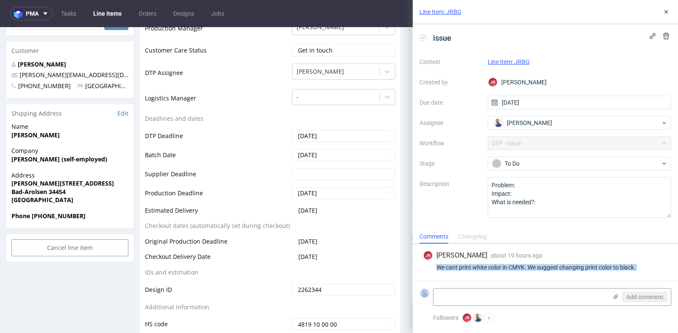
click at [576, 270] on div "We cant print white color in CMYK. We suggest changing print color to black." at bounding box center [545, 267] width 245 height 7
copy div "We cant print white color in CMYK. We suggest changing print color to black."
click at [543, 302] on textarea at bounding box center [521, 297] width 174 height 17
paste textarea "[URL][DOMAIN_NAME]"
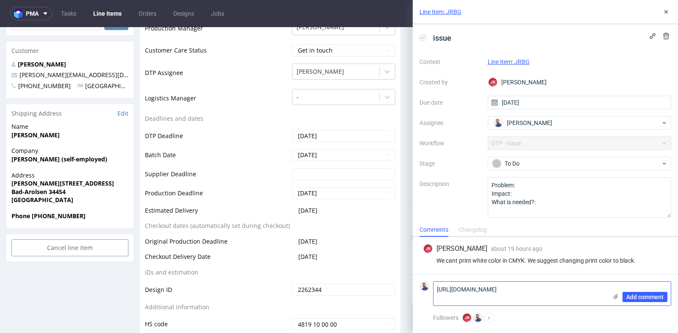
scroll to position [0, 0]
type textarea "[URL][DOMAIN_NAME]"
click at [638, 297] on span "Add comment" at bounding box center [644, 297] width 37 height 6
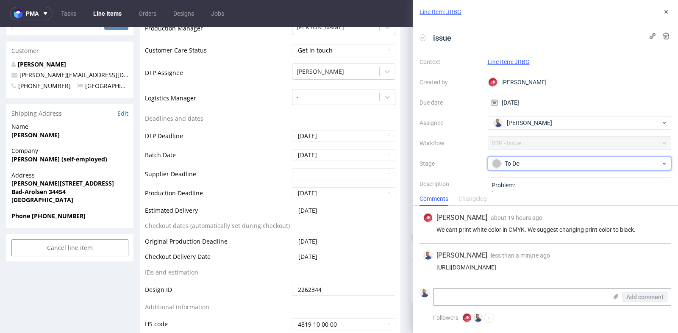
click at [579, 161] on div "To Do" at bounding box center [576, 163] width 169 height 9
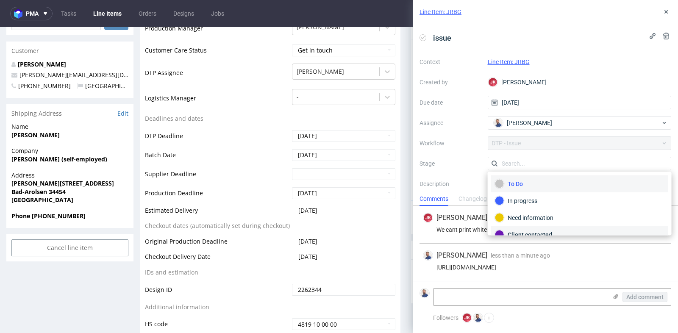
click at [548, 228] on div "Client contacted" at bounding box center [579, 234] width 177 height 17
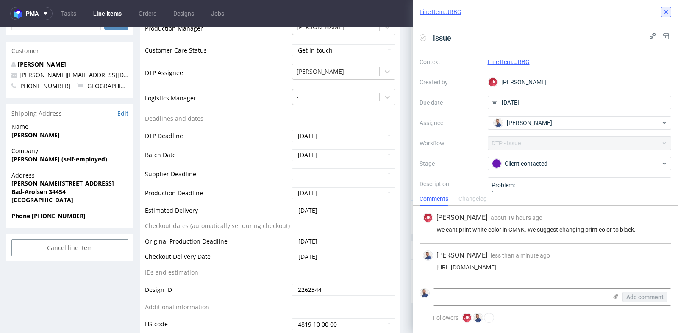
click at [668, 14] on icon at bounding box center [666, 11] width 7 height 7
